Goal: Navigation & Orientation: Understand site structure

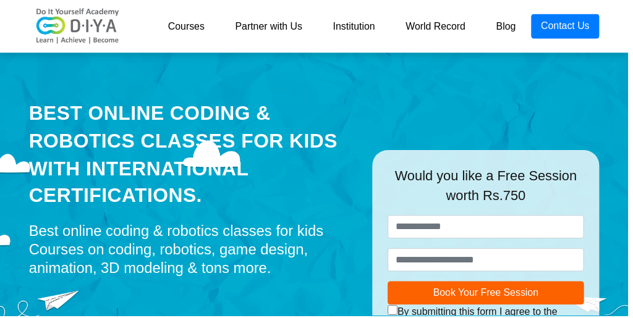
scroll to position [4, 0]
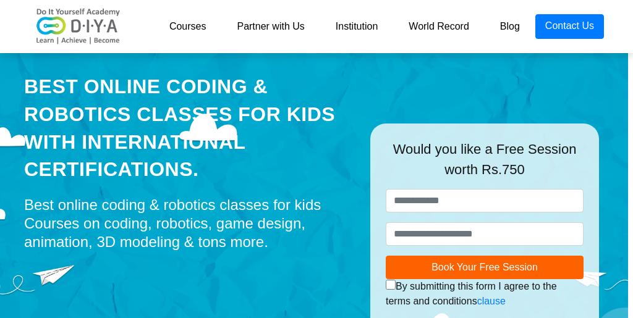
scroll to position [27, 5]
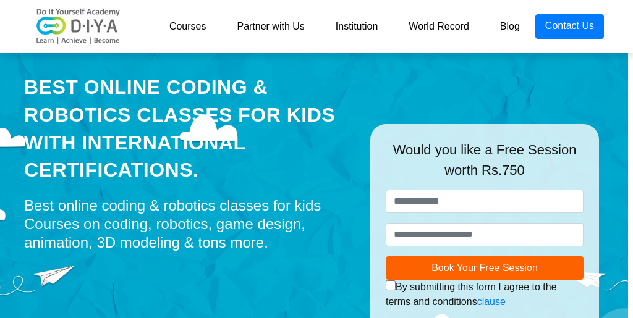
click at [512, 25] on link "Blog" at bounding box center [510, 26] width 51 height 25
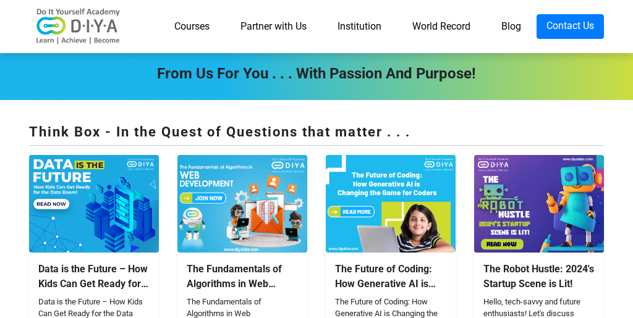
click at [365, 27] on link "Institution" at bounding box center [359, 26] width 75 height 25
